Goal: Information Seeking & Learning: Learn about a topic

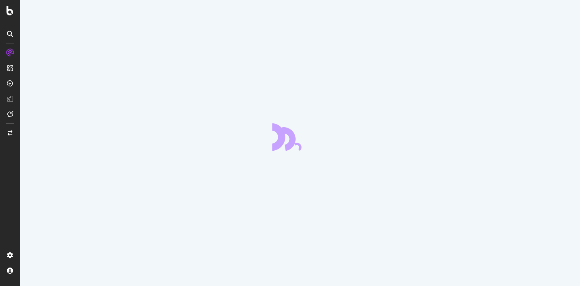
scroll to position [25678, 0]
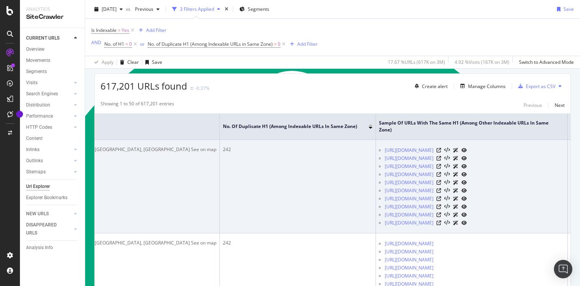
scroll to position [137, 0]
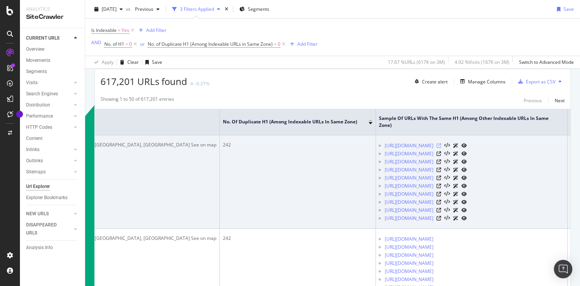
click at [441, 148] on icon at bounding box center [439, 145] width 5 height 5
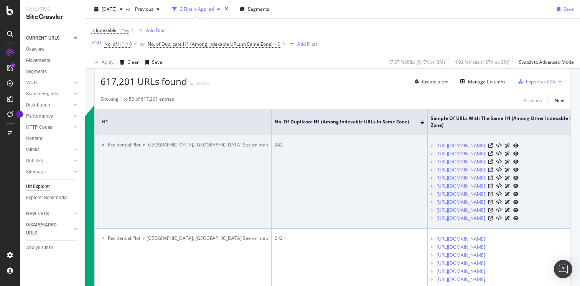
scroll to position [0, 240]
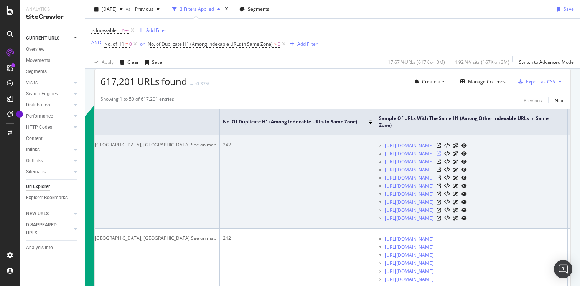
click at [441, 156] on icon at bounding box center [439, 153] width 5 height 5
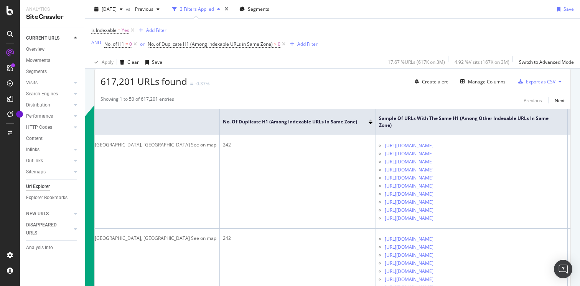
click at [437, 10] on div "[DATE] vs Previous 3 Filters Applied Segments Save" at bounding box center [332, 10] width 495 height 15
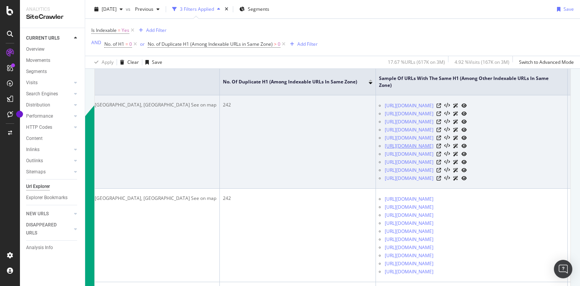
scroll to position [178, 0]
click at [441, 123] on icon at bounding box center [439, 120] width 5 height 5
